Goal: Transaction & Acquisition: Purchase product/service

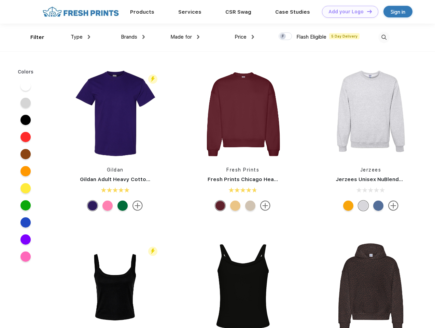
scroll to position [0, 0]
click at [348, 12] on link "Add your Logo Design Tool" at bounding box center [350, 12] width 56 height 12
click at [0, 0] on div "Design Tool" at bounding box center [0, 0] width 0 height 0
click at [366, 11] on link "Add your Logo Design Tool" at bounding box center [350, 12] width 56 height 12
click at [33, 37] on div "Filter" at bounding box center [37, 37] width 14 height 8
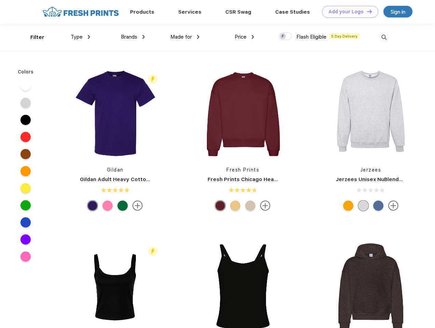
click at [81, 37] on span "Type" at bounding box center [77, 37] width 12 height 6
click at [133, 37] on span "Brands" at bounding box center [129, 37] width 16 height 6
click at [185, 37] on span "Made for" at bounding box center [181, 37] width 22 height 6
click at [244, 37] on span "Price" at bounding box center [241, 37] width 12 height 6
click at [285, 37] on div at bounding box center [285, 36] width 13 height 8
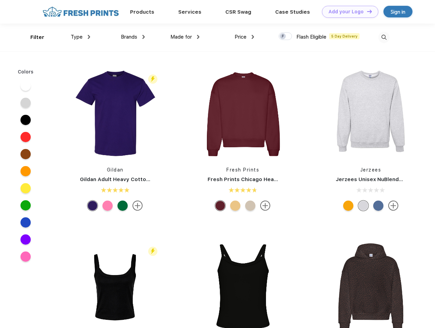
click at [283, 37] on input "checkbox" at bounding box center [281, 34] width 4 height 4
click at [384, 37] on img at bounding box center [383, 37] width 11 height 11
